Goal: Task Accomplishment & Management: Use online tool/utility

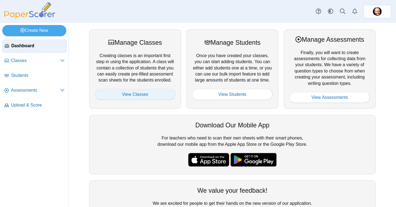
click at [124, 96] on link "View Classes" at bounding box center [135, 94] width 80 height 11
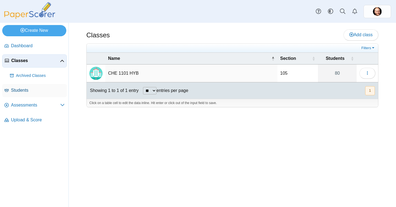
click at [36, 90] on span "Students" at bounding box center [38, 90] width 54 height 6
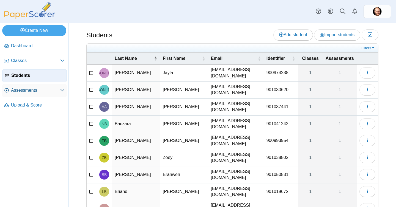
click at [13, 90] on span "Assessments" at bounding box center [35, 90] width 49 height 6
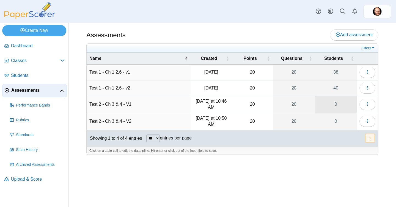
click at [335, 104] on link "0" at bounding box center [336, 104] width 42 height 17
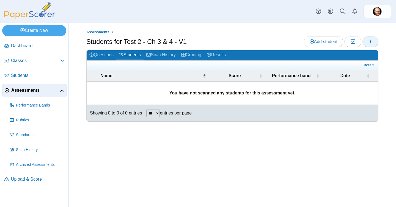
click at [368, 43] on icon "button" at bounding box center [370, 41] width 4 height 4
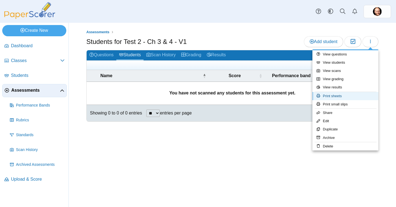
click at [342, 94] on link "Print sheets" at bounding box center [345, 96] width 66 height 8
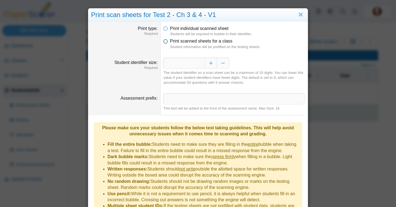
click at [189, 40] on span "Print scanned sheets for a class" at bounding box center [201, 41] width 62 height 5
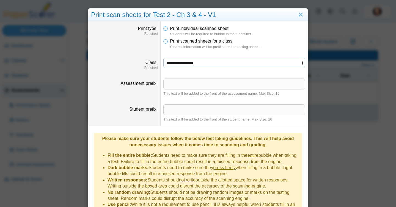
click at [187, 63] on select "**********" at bounding box center [233, 63] width 141 height 10
select select "**********"
click at [163, 58] on select "**********" at bounding box center [233, 63] width 141 height 10
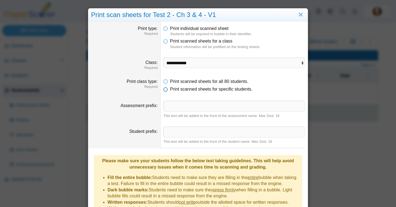
click at [189, 89] on span "Print scanned sheets for specific students." at bounding box center [211, 89] width 82 height 5
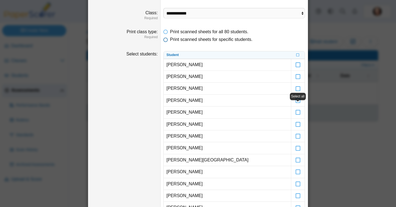
scroll to position [50, 0]
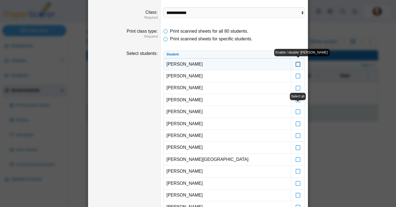
click at [300, 64] on icon at bounding box center [297, 61] width 5 height 5
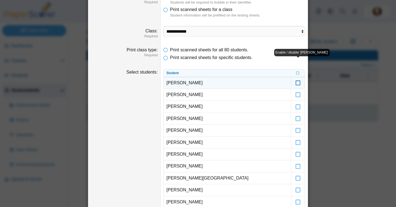
scroll to position [32, 0]
click at [299, 79] on icon at bounding box center [297, 79] width 5 height 5
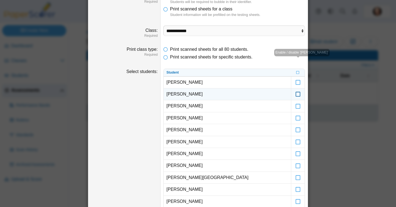
click at [297, 94] on icon at bounding box center [297, 91] width 5 height 5
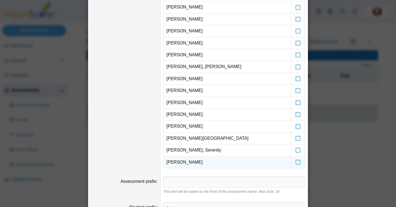
scroll to position [1041, 0]
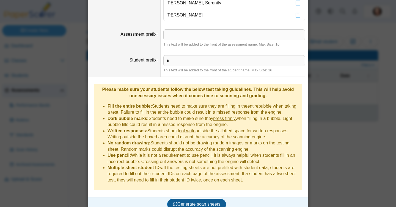
click at [207, 199] on button "Generate scan sheets" at bounding box center [196, 204] width 59 height 11
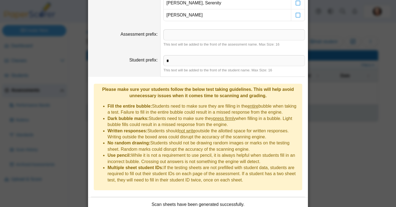
scroll to position [1085, 0]
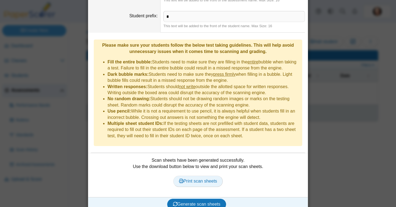
click at [204, 176] on link "Print scan sheets" at bounding box center [198, 181] width 50 height 11
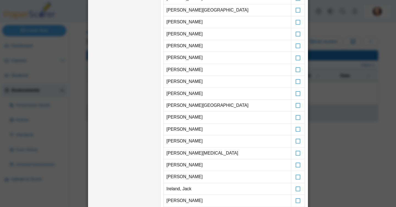
scroll to position [0, 0]
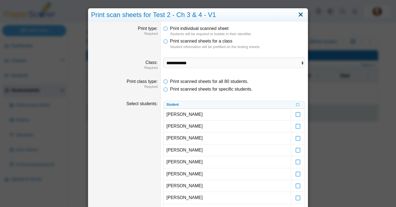
click at [300, 12] on link "Close" at bounding box center [300, 14] width 9 height 9
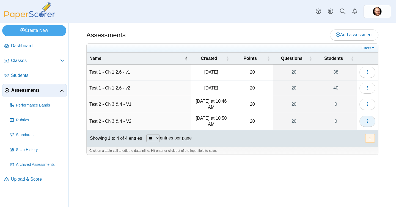
click at [367, 122] on use "button" at bounding box center [366, 121] width 1 height 4
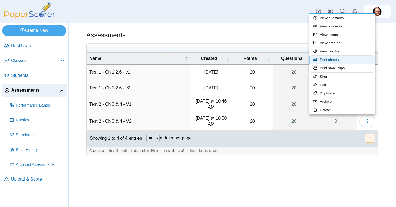
click at [345, 59] on link "Print sheets" at bounding box center [342, 60] width 66 height 8
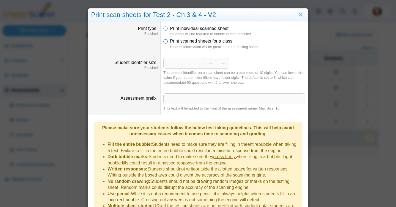
click at [226, 39] on span "Print scanned sheets for a class" at bounding box center [201, 41] width 62 height 5
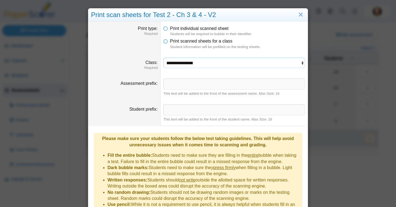
click at [201, 61] on select "**********" at bounding box center [233, 63] width 141 height 10
select select "**********"
click at [163, 58] on select "**********" at bounding box center [233, 63] width 141 height 10
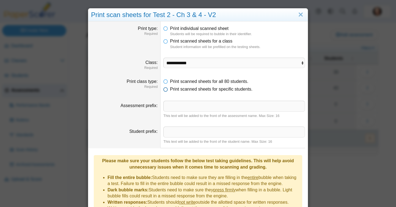
click at [196, 90] on span "Print scanned sheets for specific students." at bounding box center [211, 89] width 82 height 5
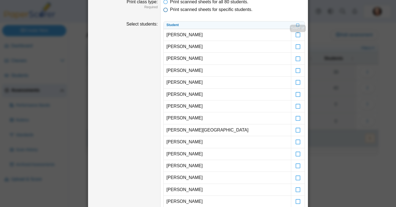
scroll to position [79, 0]
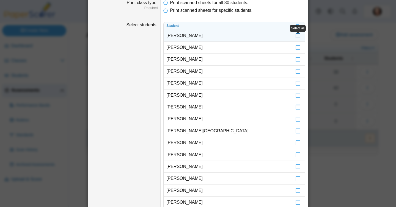
click at [298, 36] on icon at bounding box center [297, 33] width 5 height 5
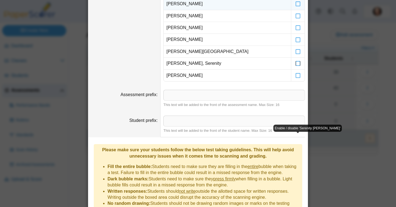
scroll to position [1041, 0]
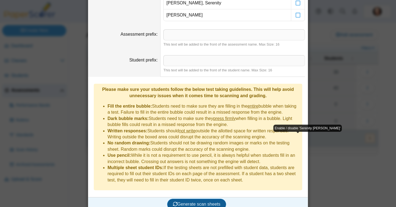
click at [202, 202] on span "Generate scan sheets" at bounding box center [197, 204] width 48 height 5
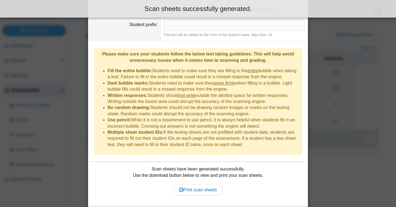
scroll to position [1085, 0]
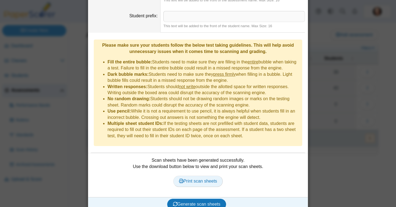
click at [200, 179] on span "Print scan sheets" at bounding box center [198, 181] width 38 height 5
